Goal: Task Accomplishment & Management: Complete application form

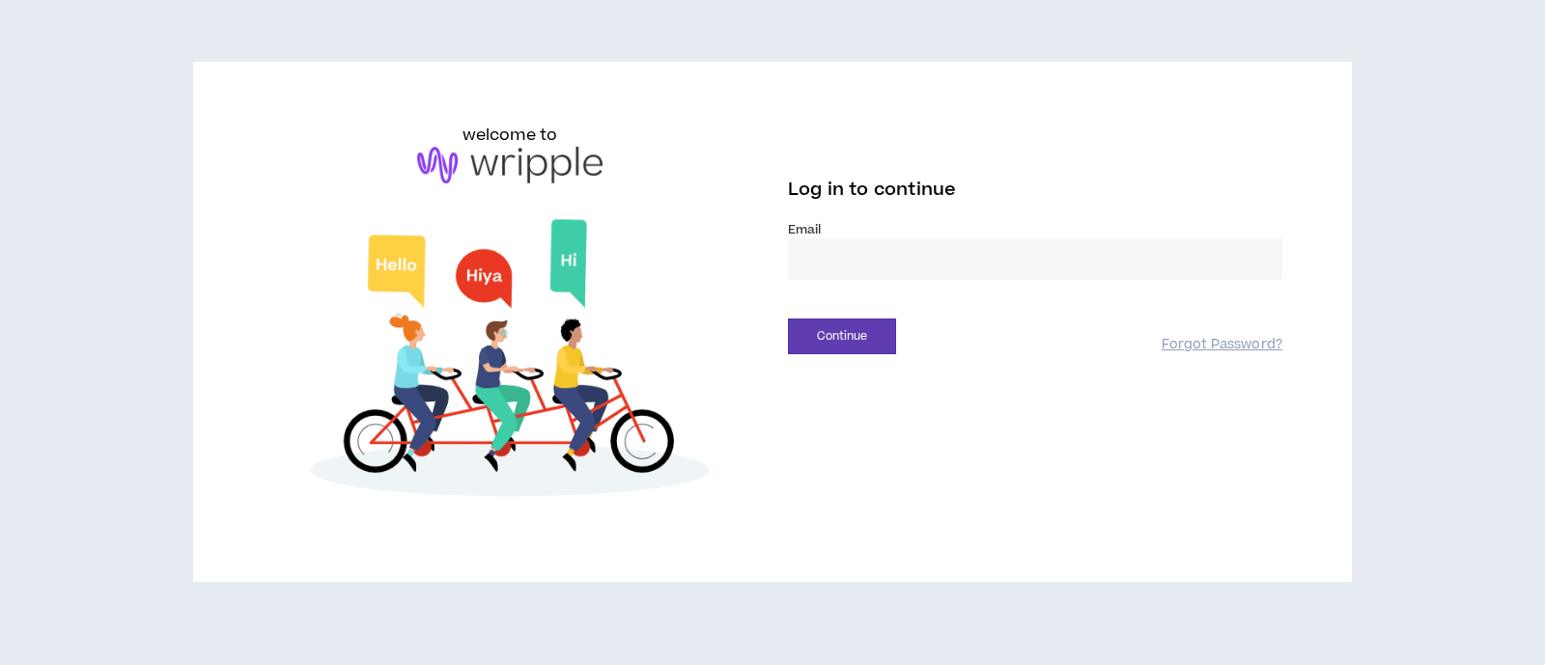
click at [840, 254] on input "email" at bounding box center [1035, 259] width 494 height 42
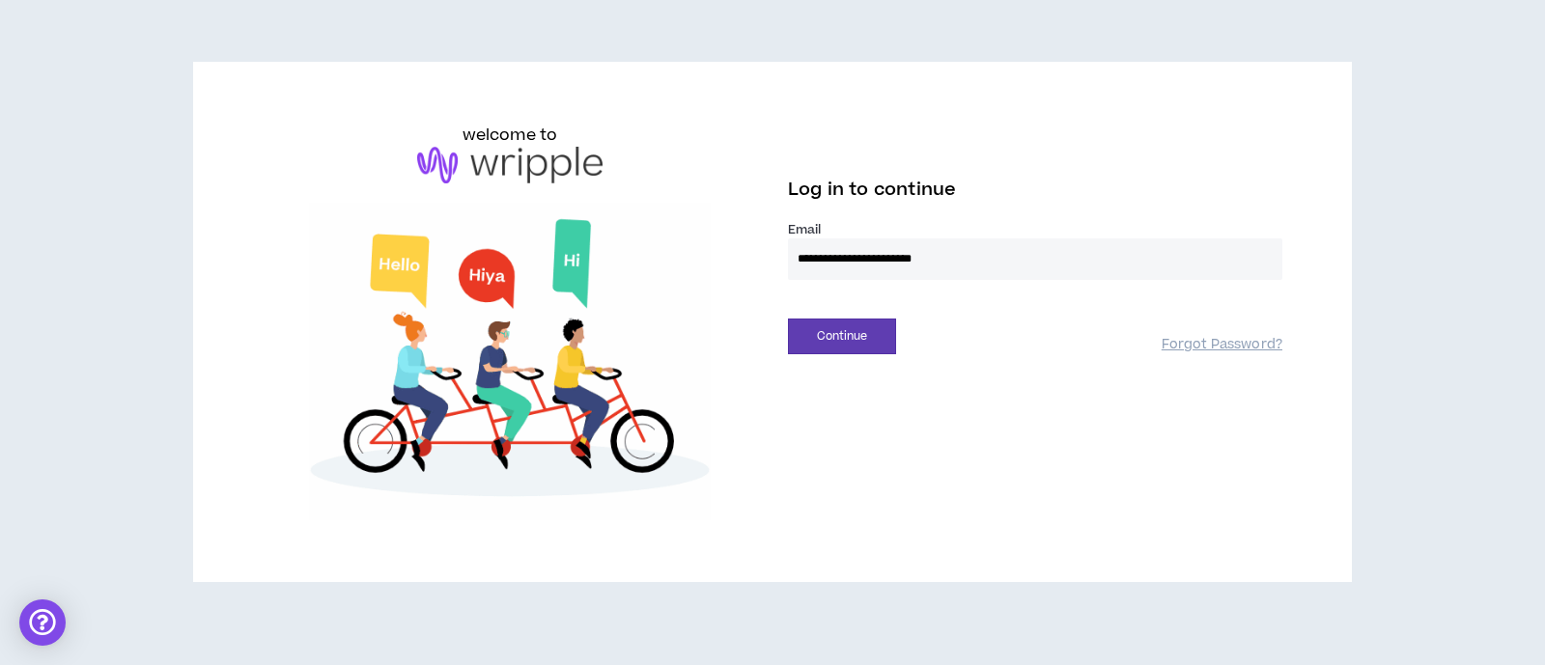
type input "**********"
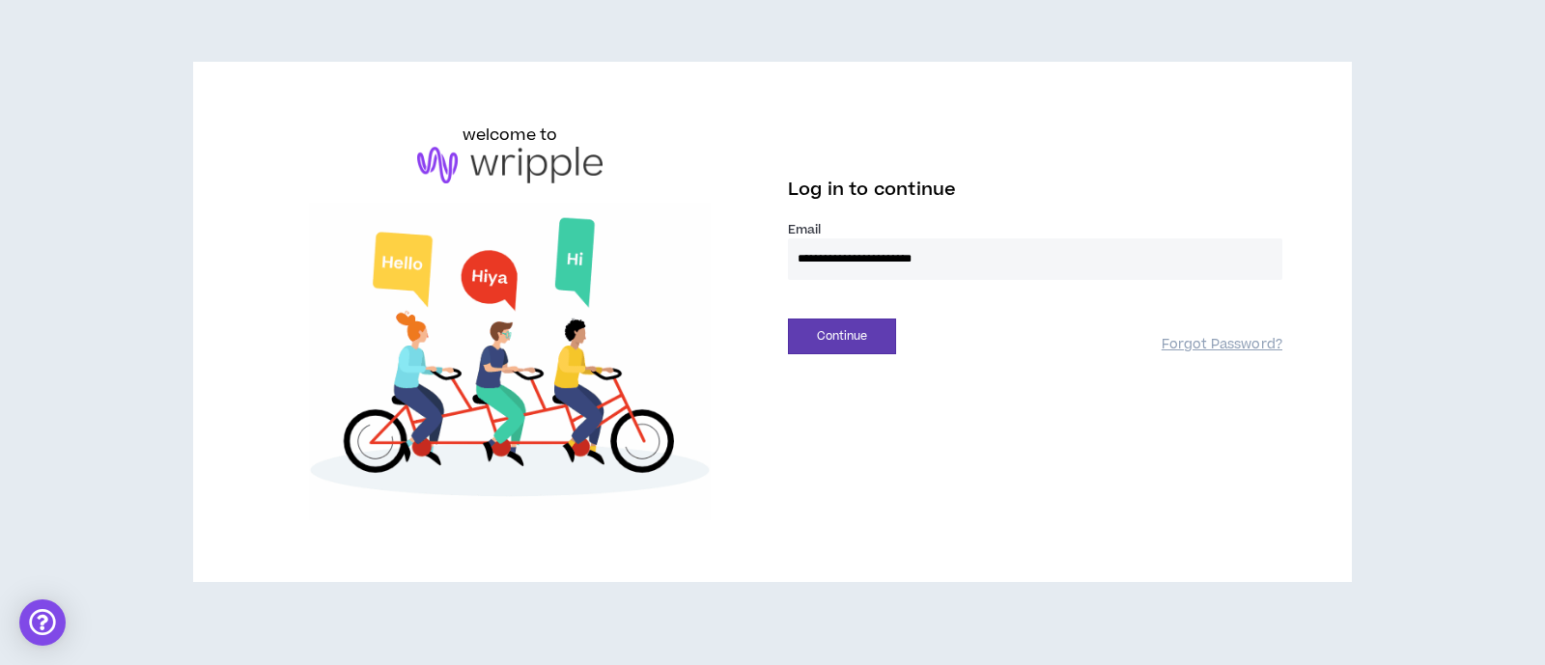
click at [843, 308] on div "Continue Forgot Password?" at bounding box center [1035, 329] width 494 height 49
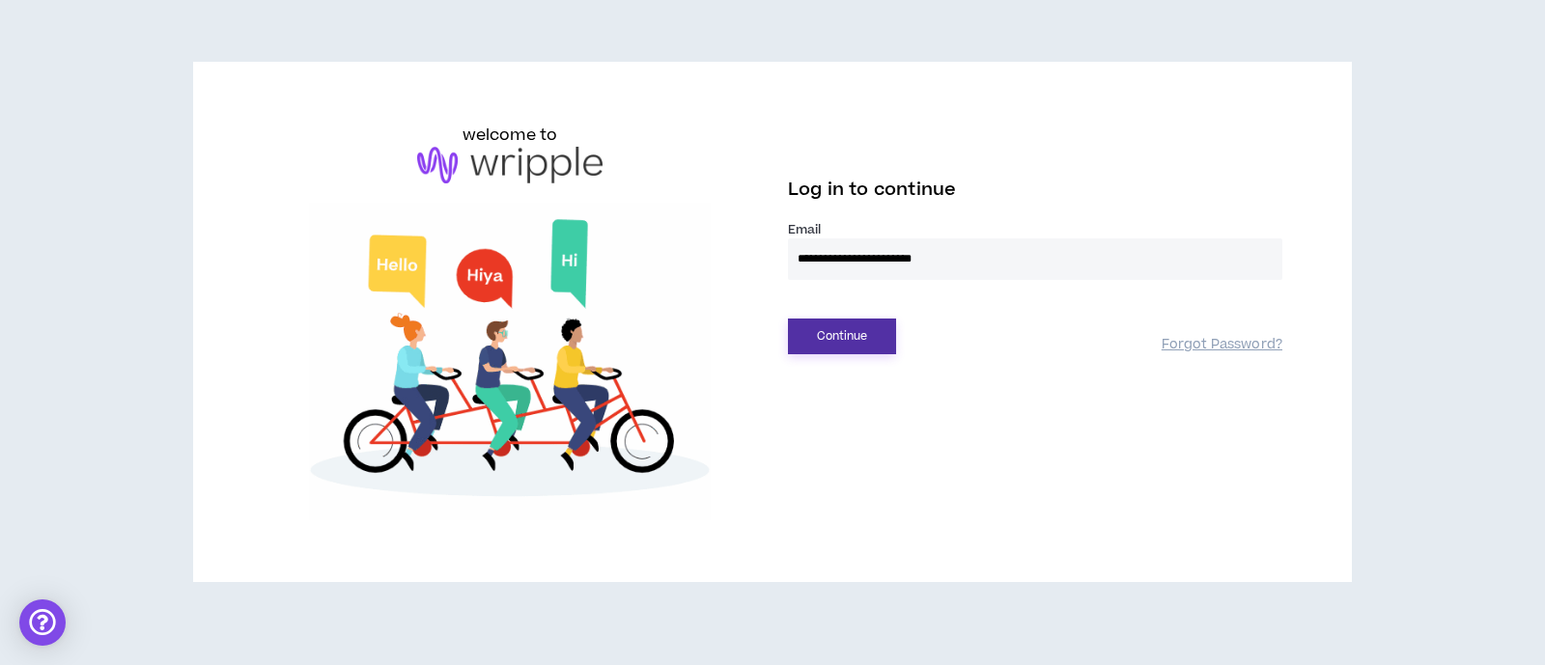
click at [845, 330] on button "Continue" at bounding box center [842, 337] width 108 height 36
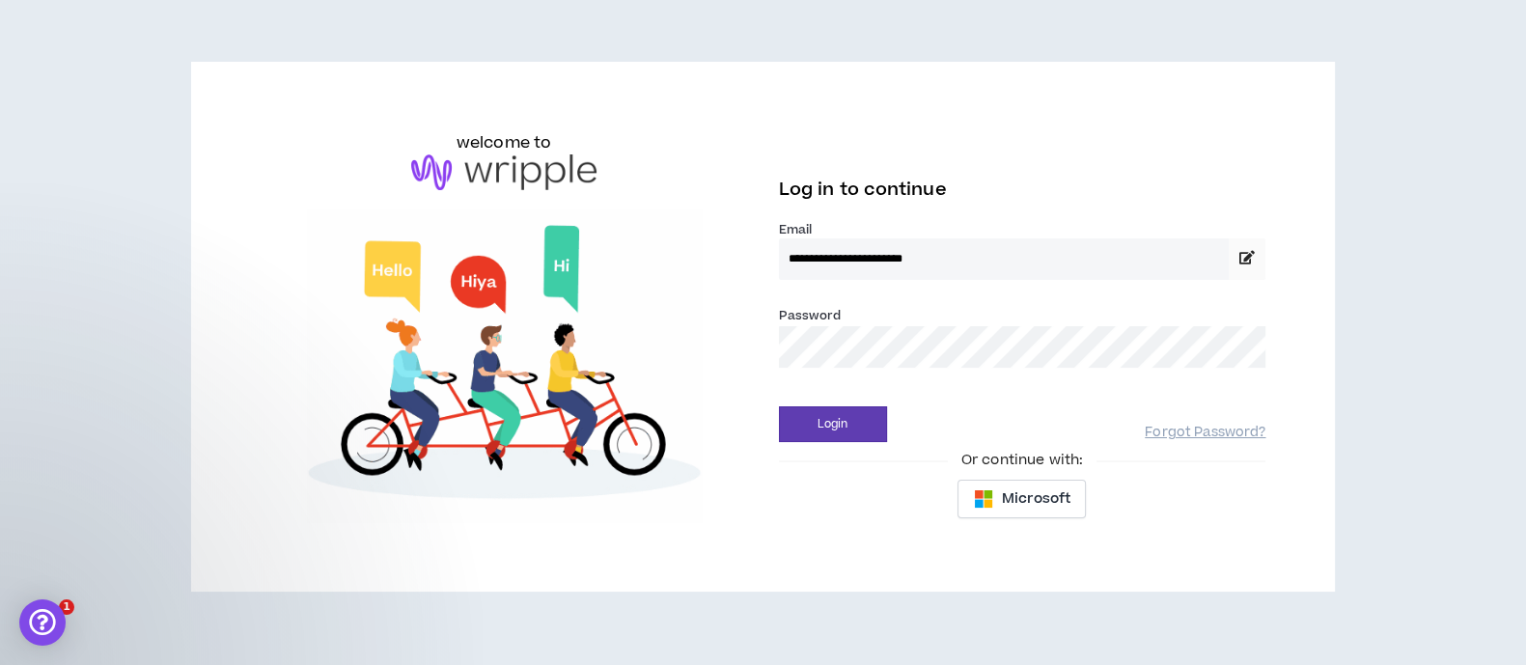
click at [779, 406] on button "Login" at bounding box center [833, 424] width 108 height 36
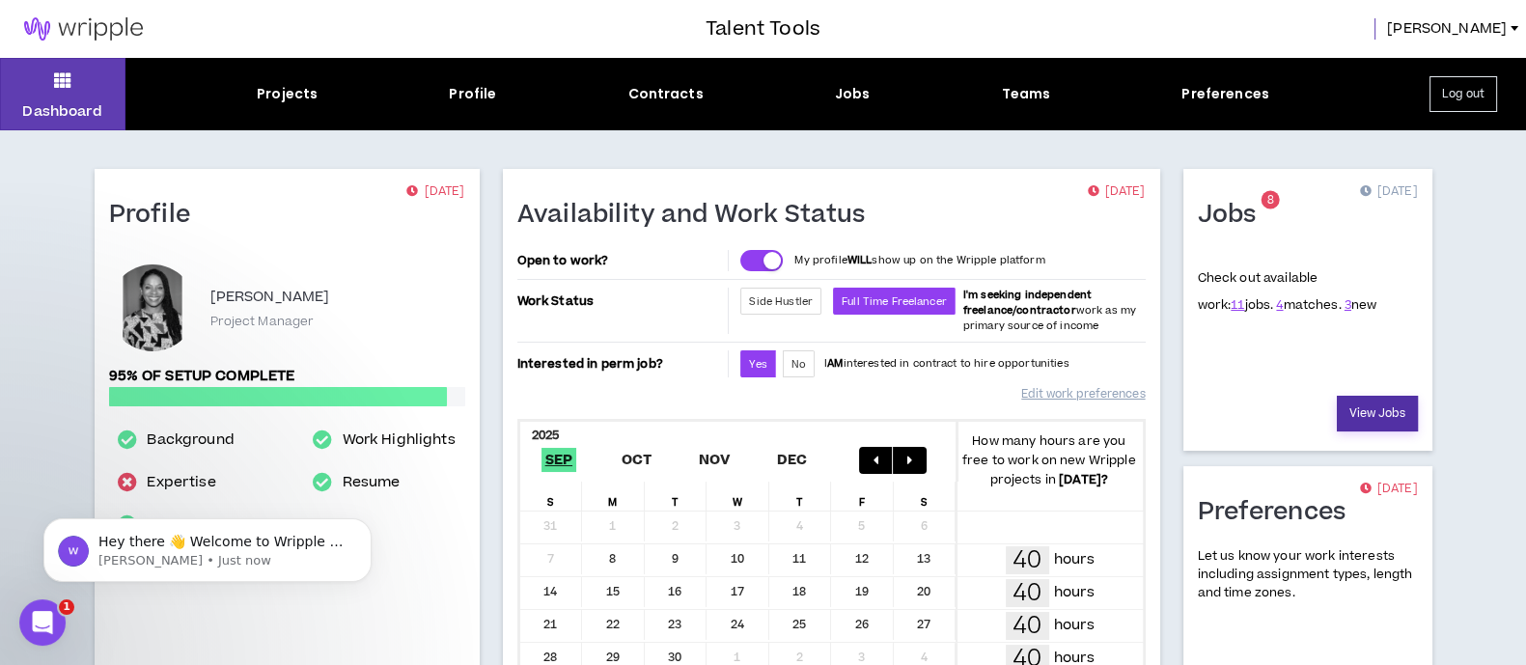
click at [1356, 410] on link "View Jobs" at bounding box center [1377, 414] width 81 height 36
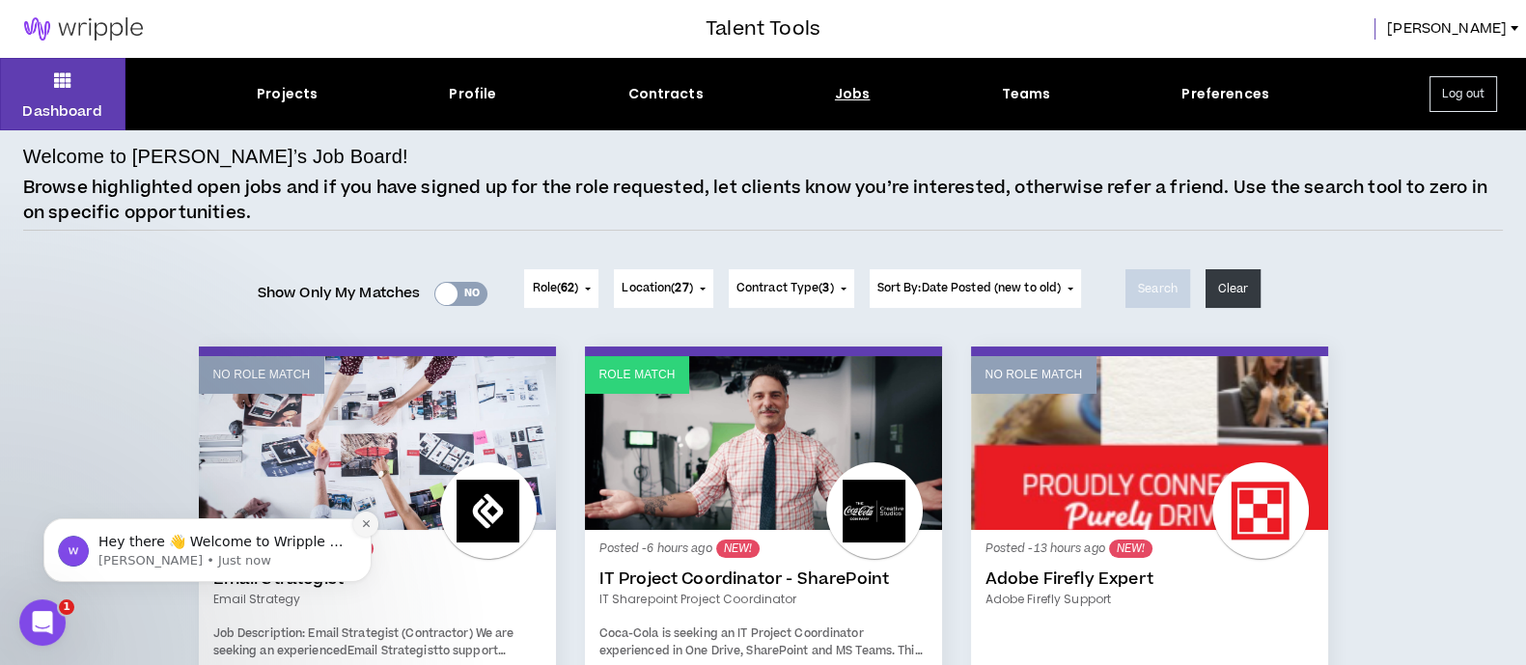
click at [369, 524] on icon "Dismiss notification" at bounding box center [366, 523] width 11 height 11
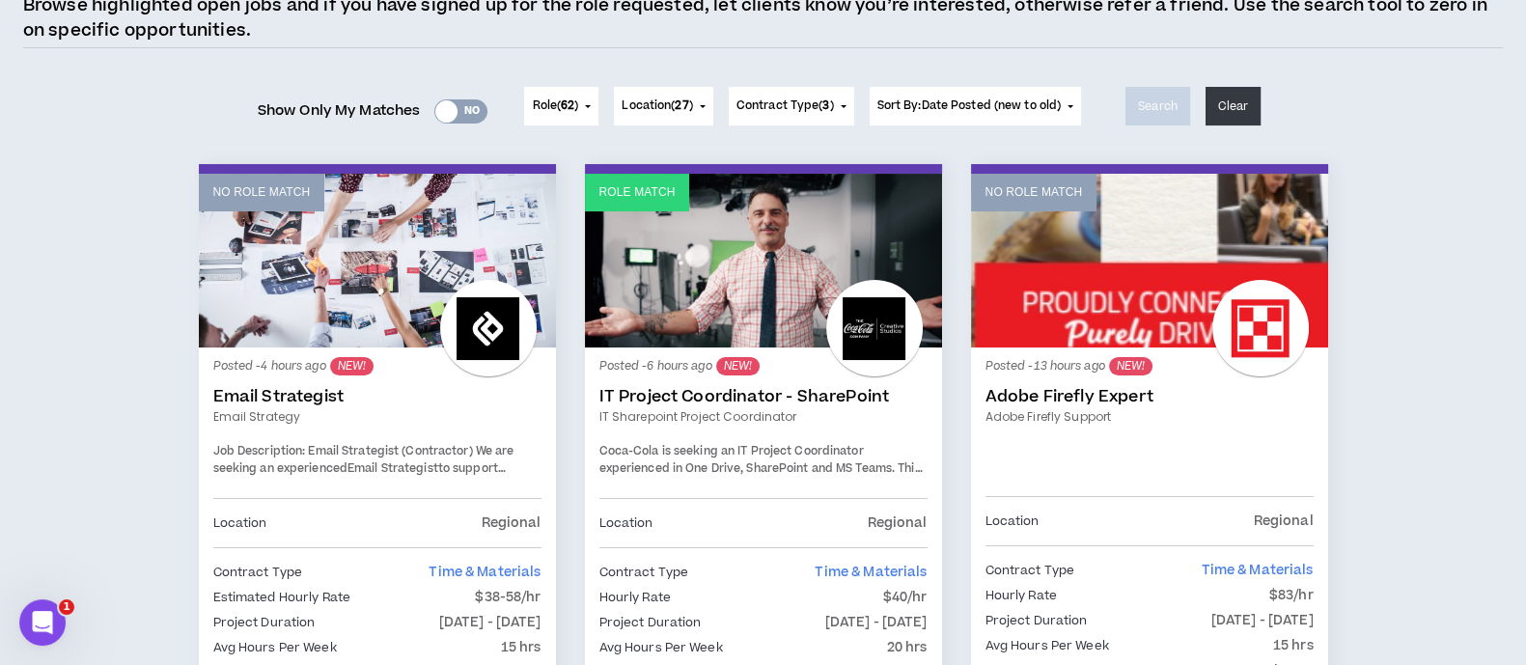
scroll to position [240, 0]
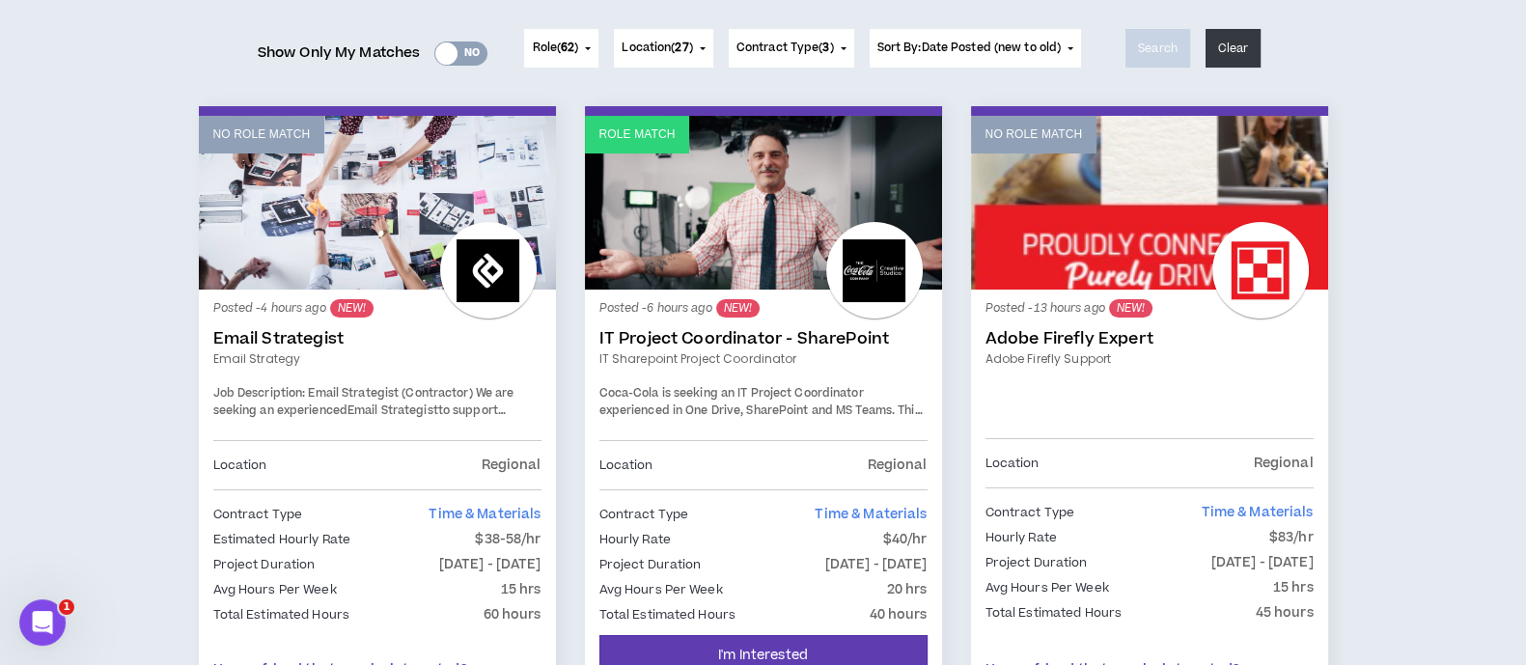
click at [741, 192] on link "Role Match" at bounding box center [763, 203] width 357 height 174
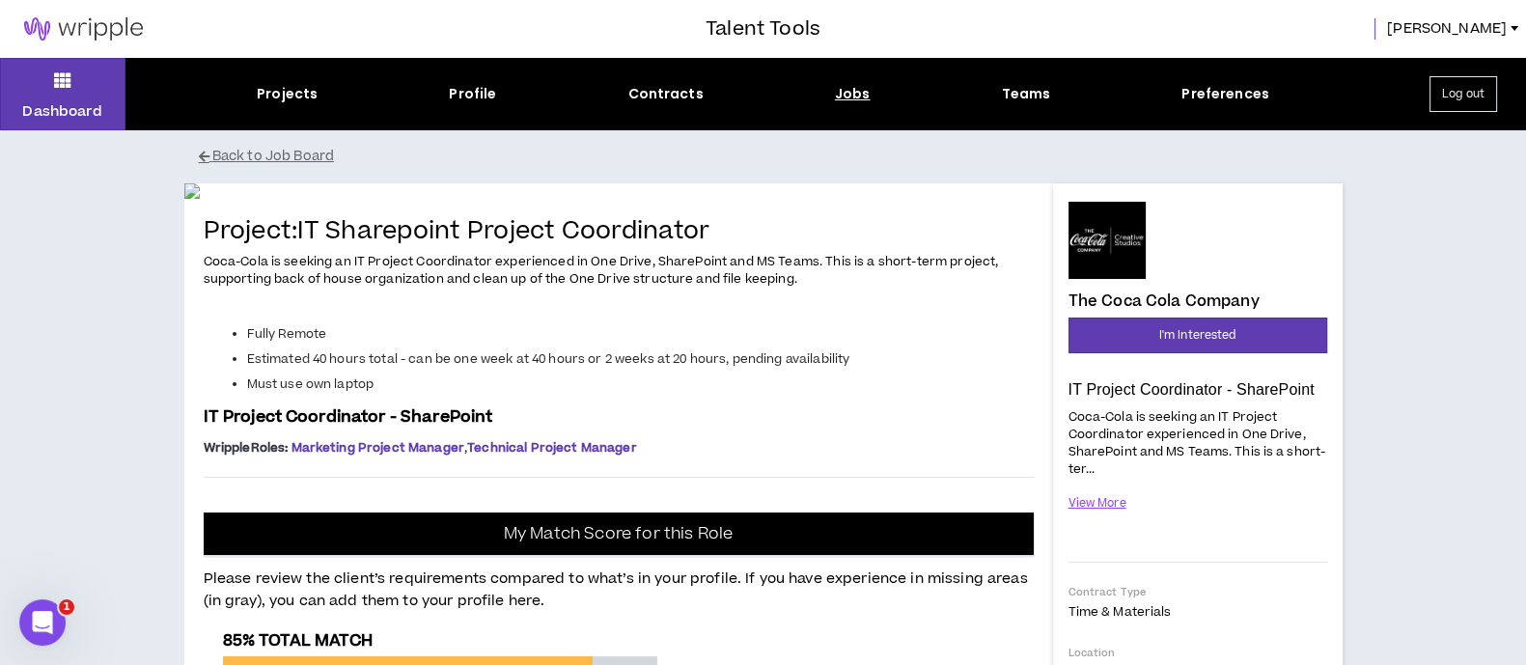
scroll to position [120, 0]
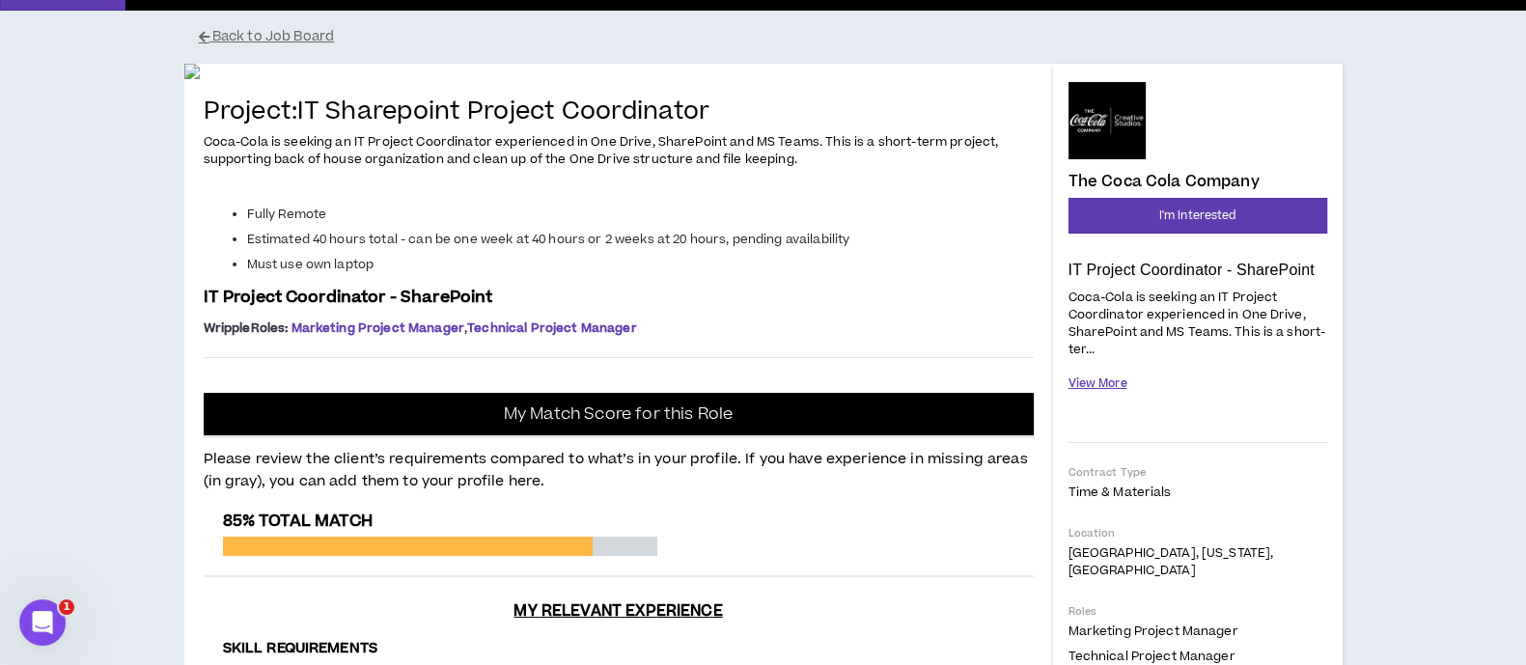
click at [1095, 377] on button "View More" at bounding box center [1098, 384] width 59 height 34
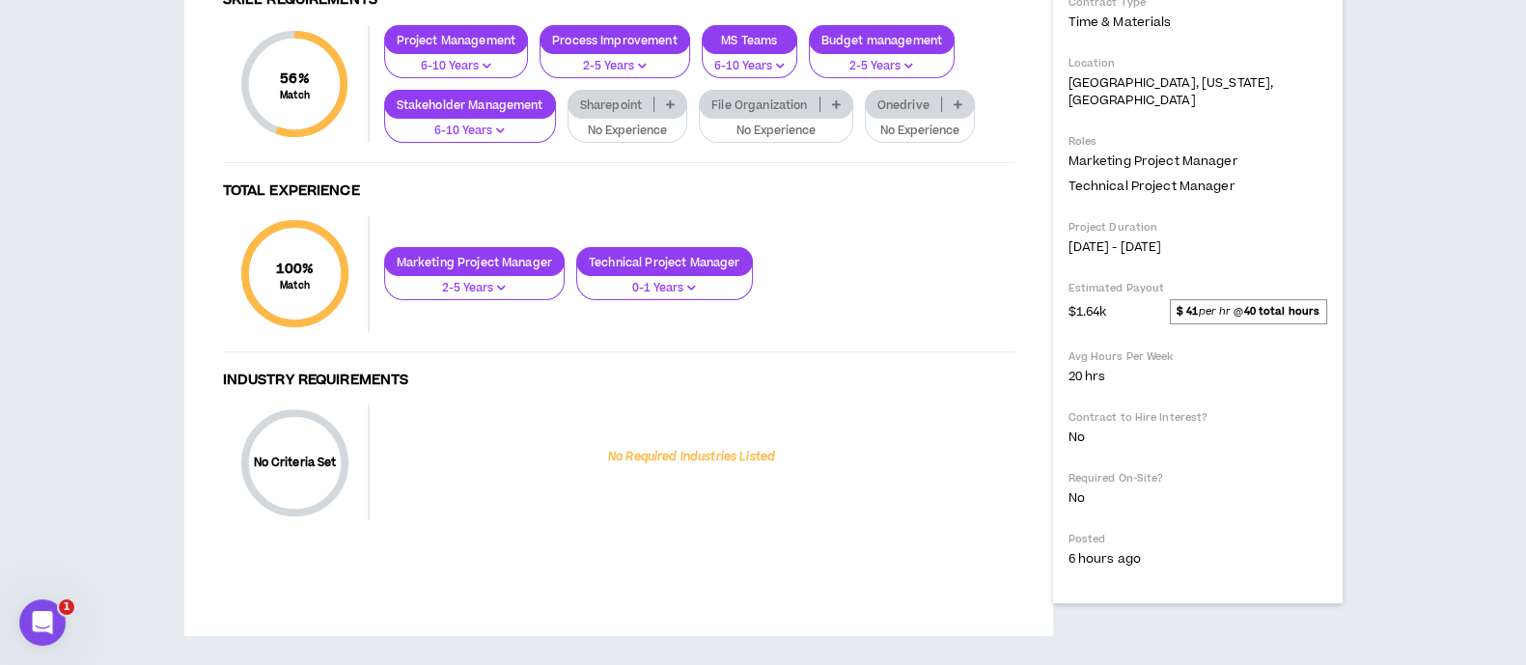
scroll to position [965, 0]
click at [841, 112] on p at bounding box center [837, 104] width 32 height 15
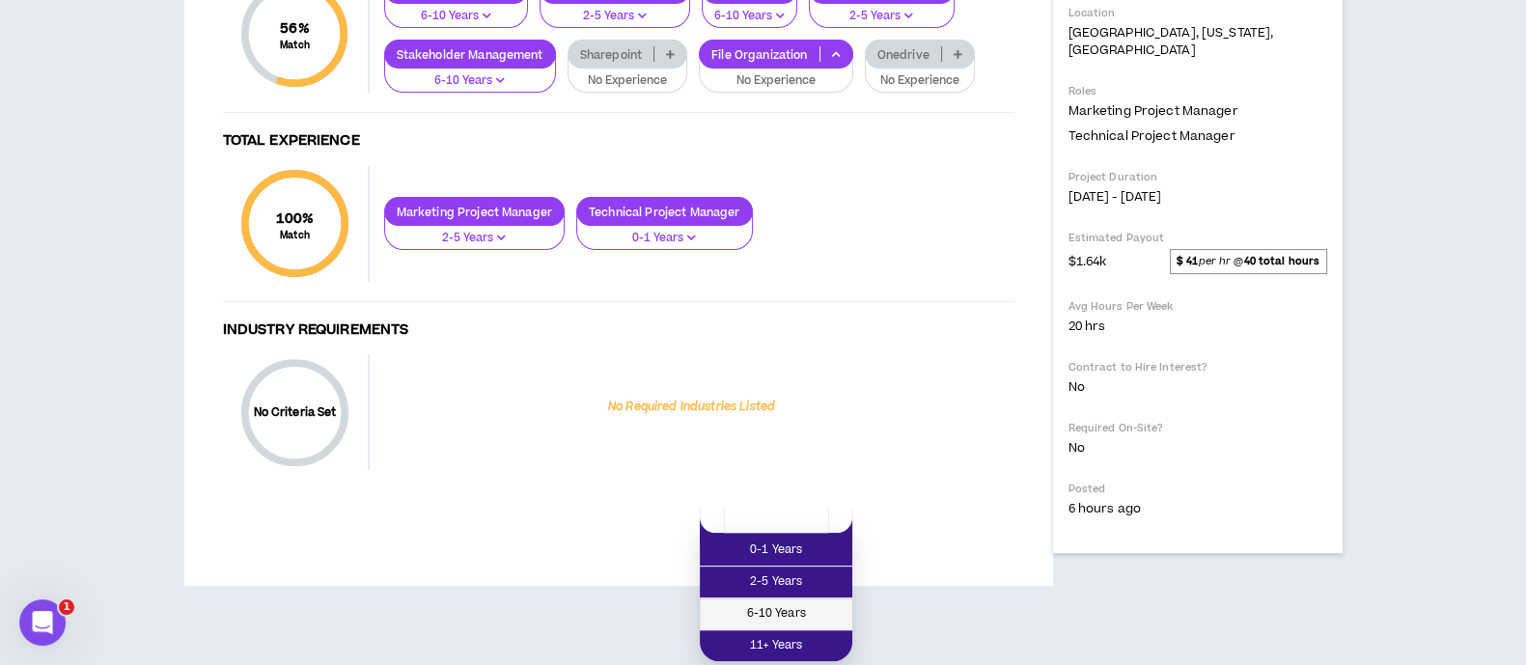
click at [817, 603] on span "6-10 Years" at bounding box center [776, 613] width 129 height 21
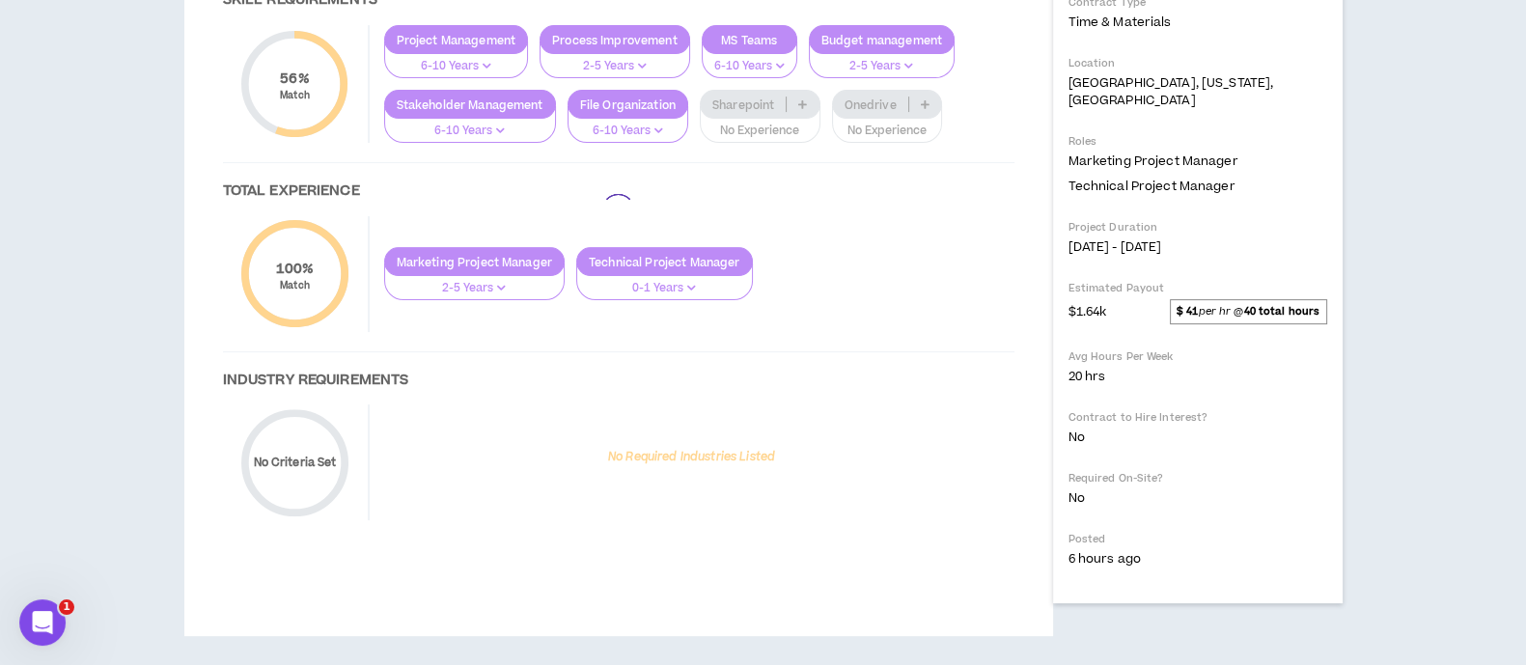
click at [805, 376] on div at bounding box center [619, 211] width 830 height 696
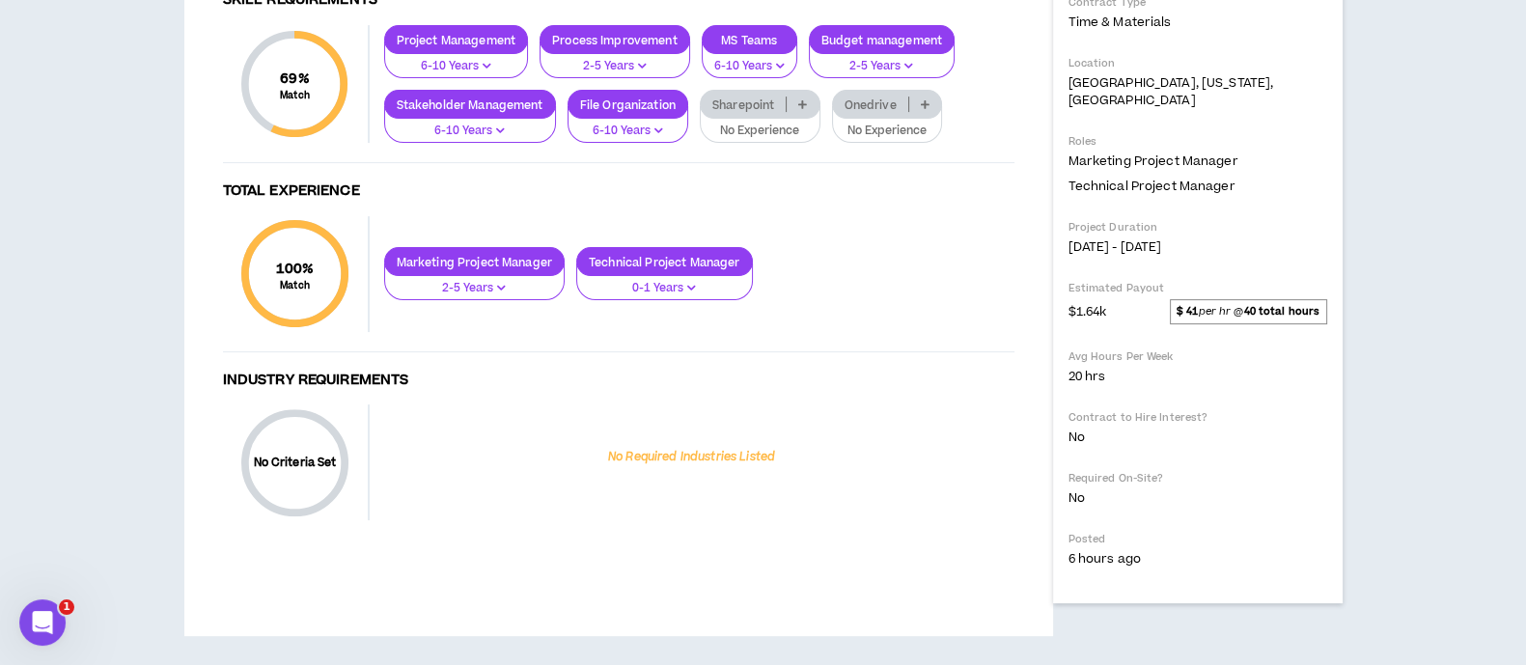
click at [801, 112] on p at bounding box center [803, 104] width 32 height 15
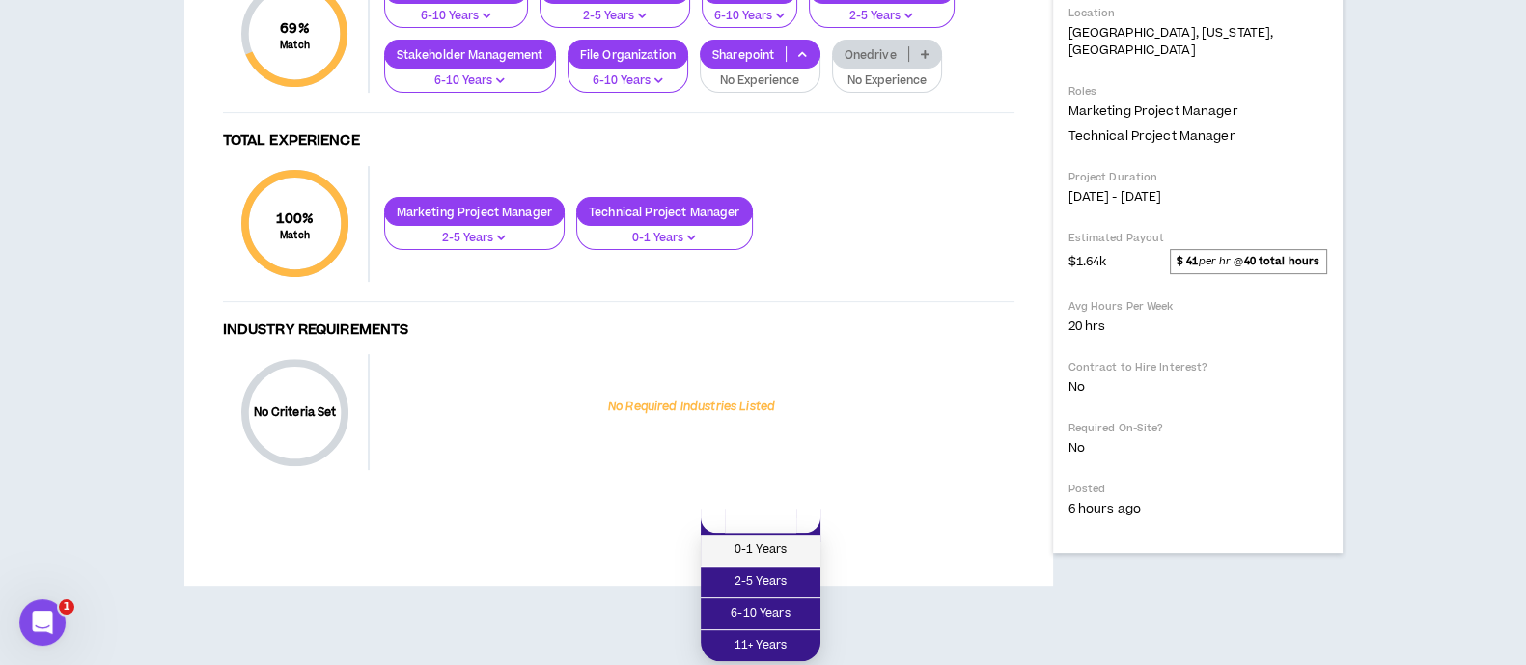
click at [791, 540] on span "0-1 Years" at bounding box center [761, 550] width 97 height 21
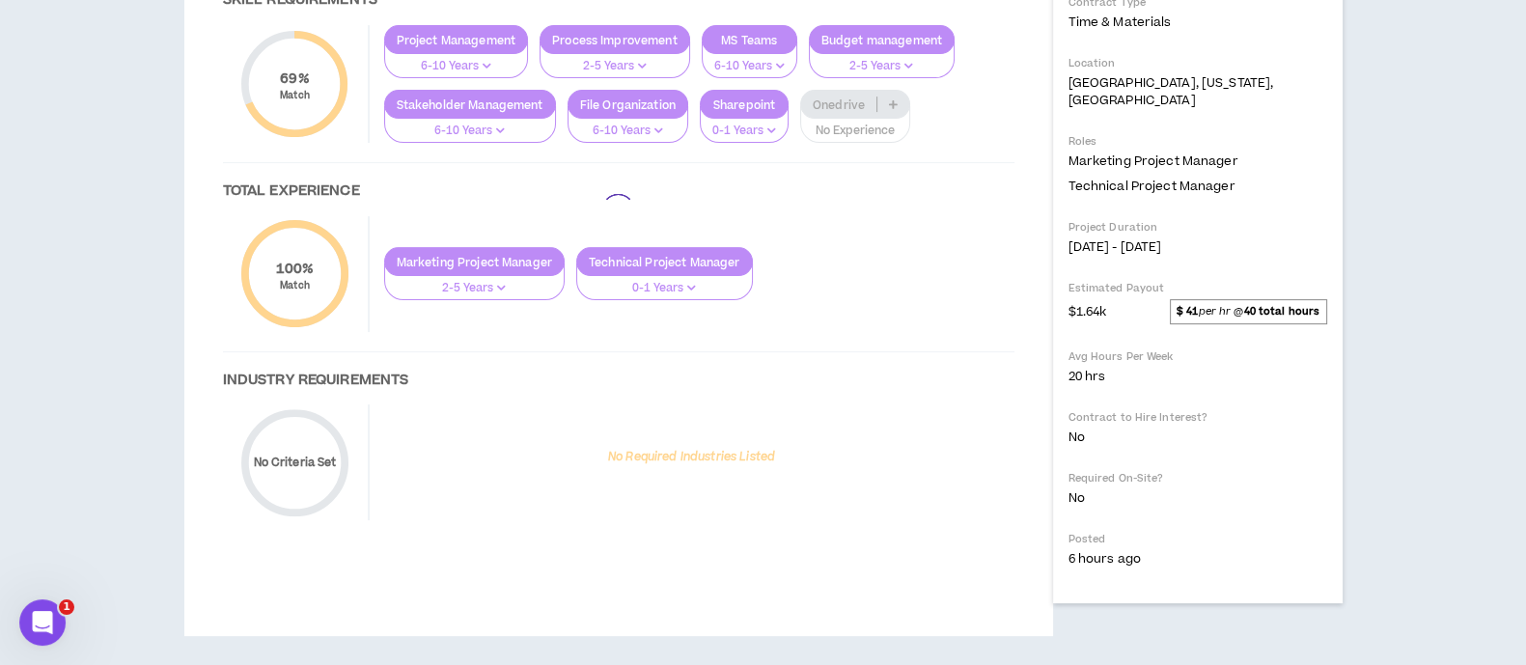
click at [893, 367] on div at bounding box center [619, 211] width 830 height 696
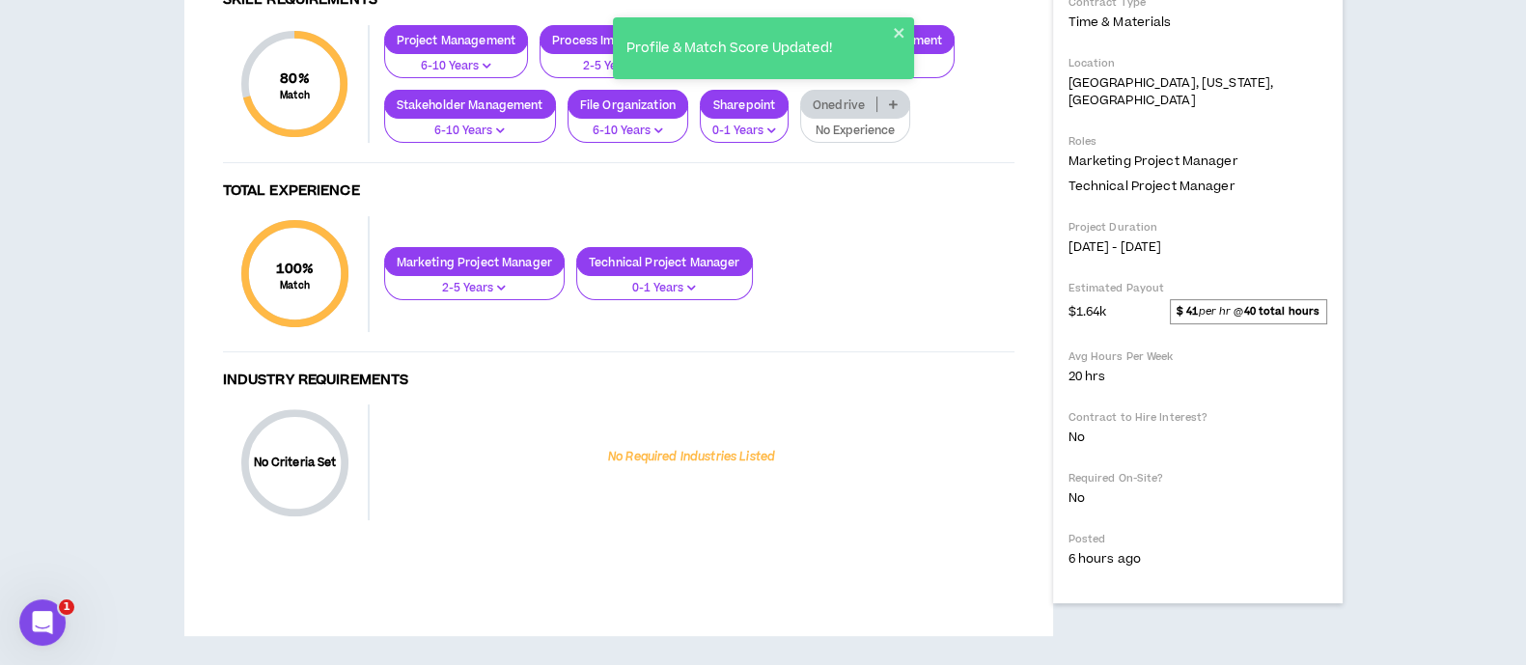
click at [893, 109] on icon at bounding box center [893, 104] width 9 height 10
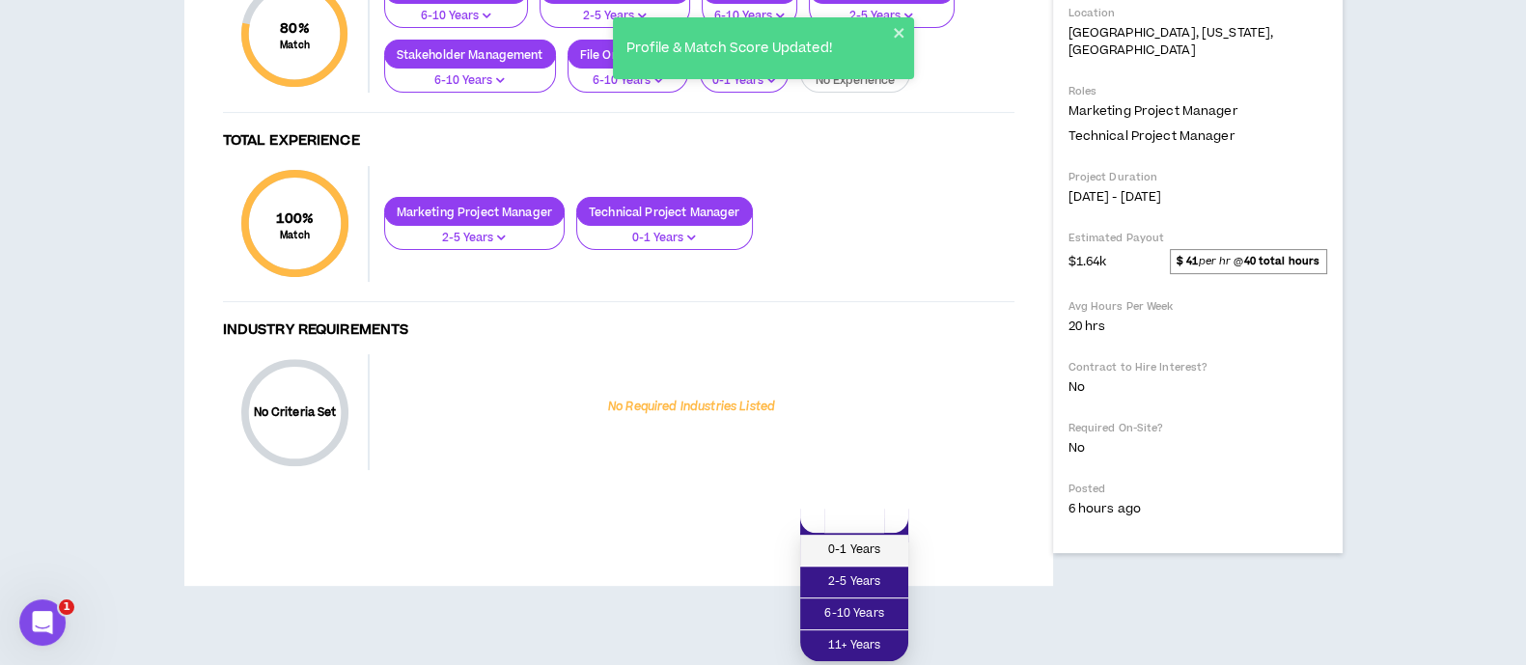
click at [872, 540] on span "0-1 Years" at bounding box center [854, 550] width 85 height 21
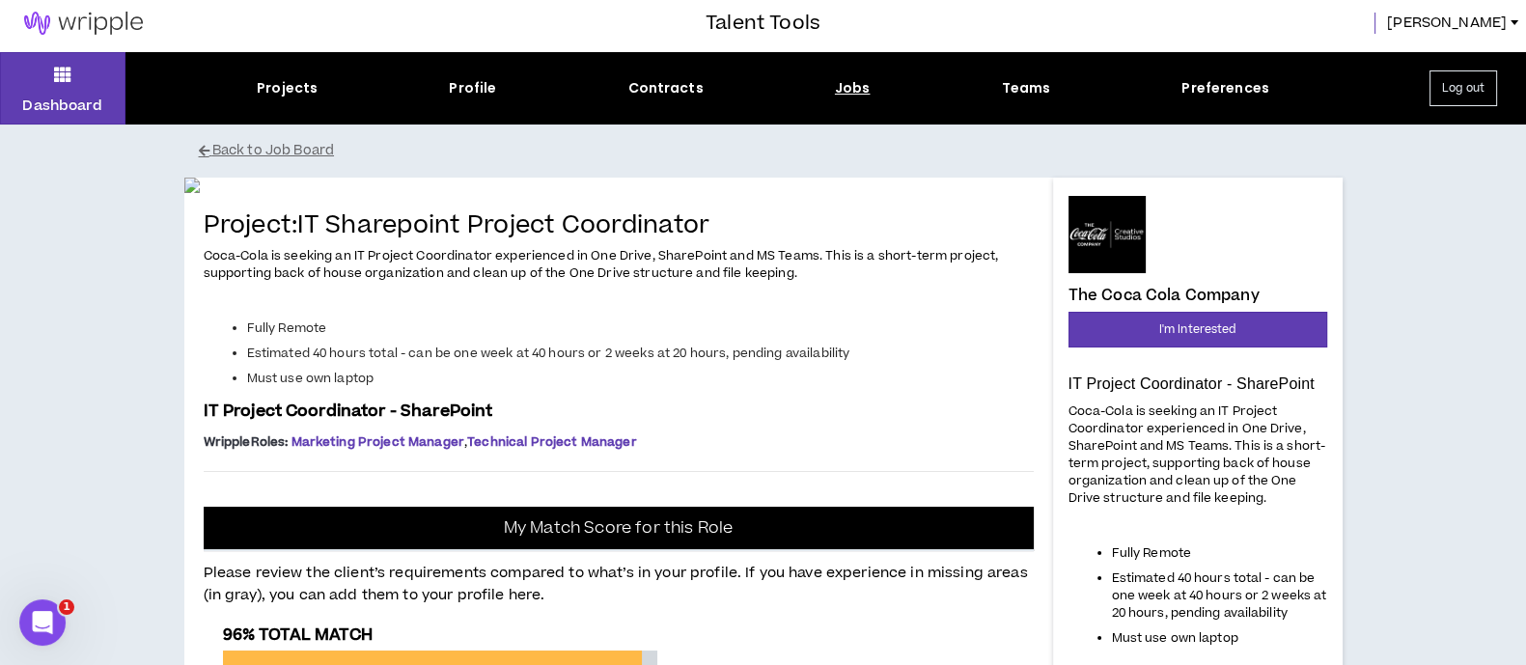
scroll to position [0, 0]
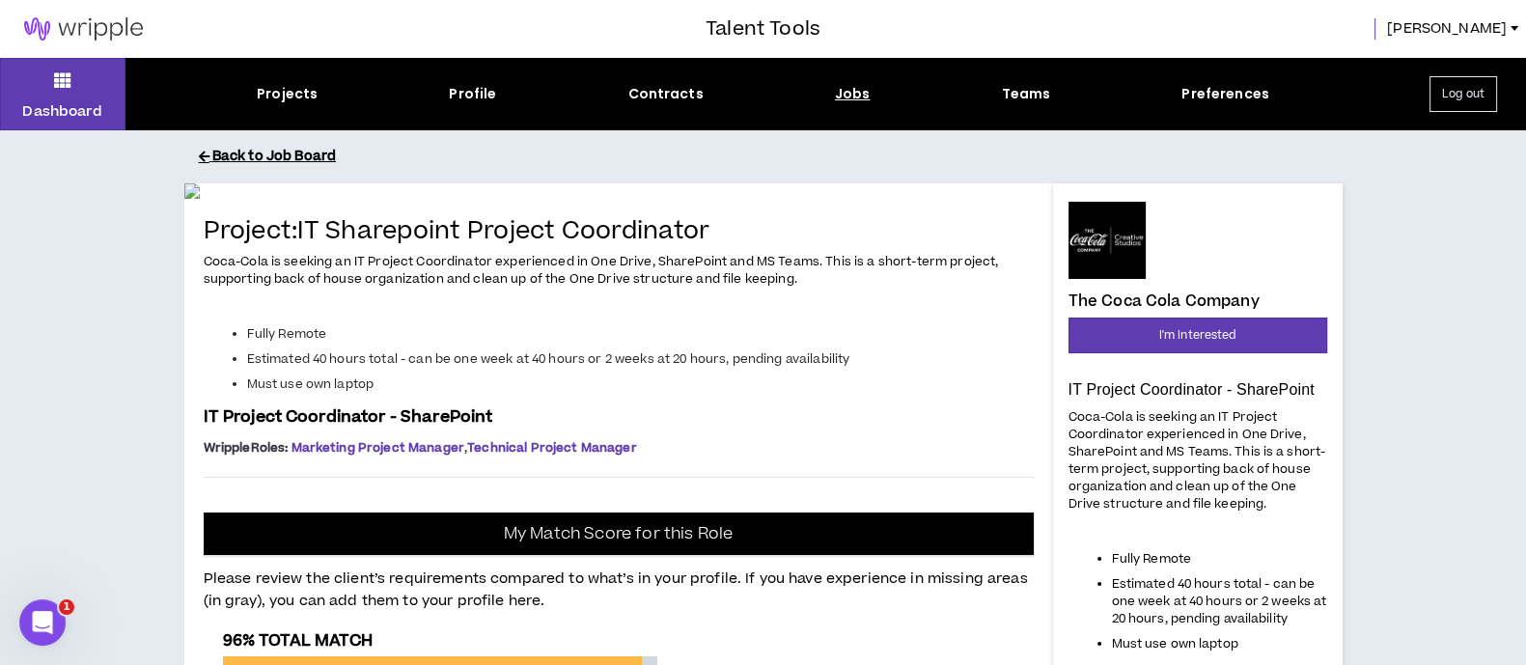
drag, startPoint x: 262, startPoint y: 156, endPoint x: 112, endPoint y: 0, distance: 216.5
click at [262, 156] on button "Back to Job Board" at bounding box center [778, 157] width 1159 height 34
